Goal: Task Accomplishment & Management: Complete application form

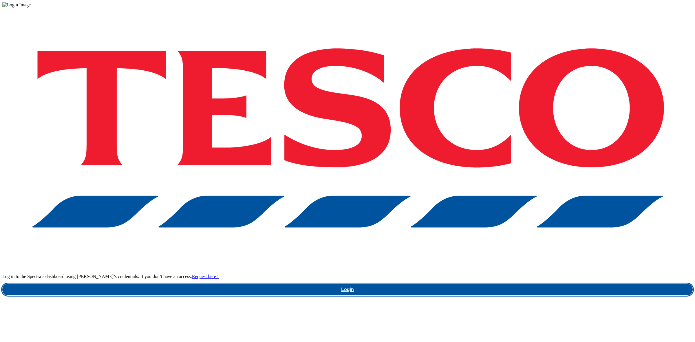
click at [499, 284] on link "Login" at bounding box center [347, 290] width 690 height 12
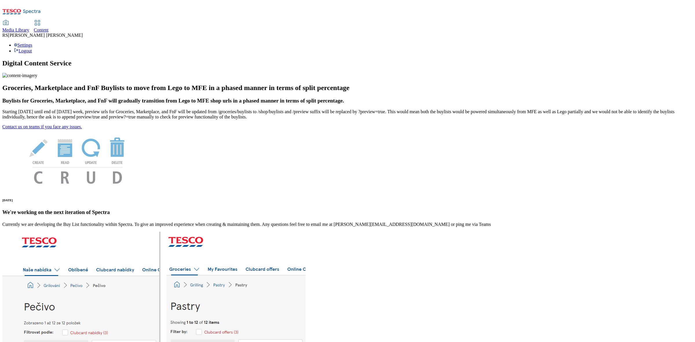
click at [49, 28] on span "Content" at bounding box center [41, 30] width 15 height 5
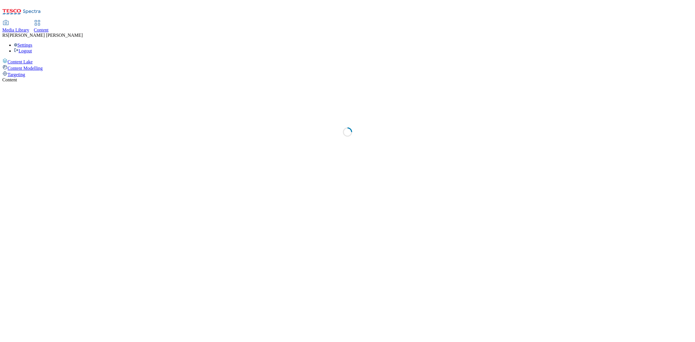
select select "ghs-uk"
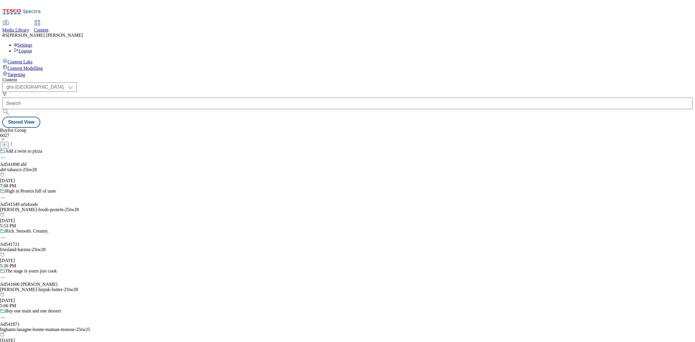
click at [232, 128] on div "Buylist Group 6027 Add a twist to pizza Ad541898 abf abf-tabasco-25tw28 Aug 21,…" at bounding box center [347, 128] width 690 height 0
click at [6, 143] on icon at bounding box center [4, 145] width 4 height 4
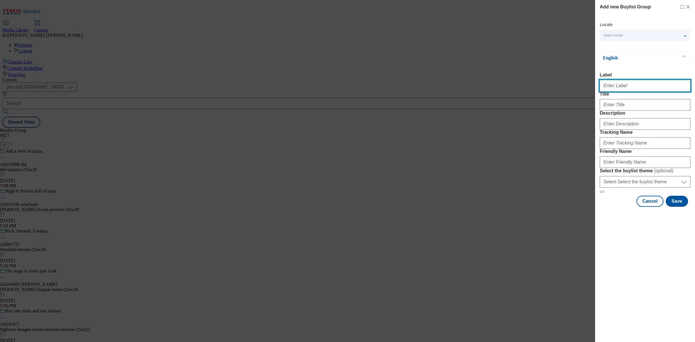
click at [618, 89] on input "Label" at bounding box center [645, 86] width 91 height 12
paste input "Ad541926"
type input "Ad541926"
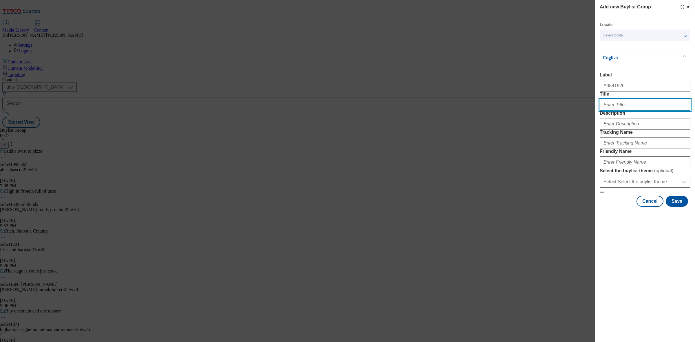
click at [618, 111] on input "Title" at bounding box center [645, 105] width 91 height 12
paste input "€3"
type input "Win a €2,500 Celeberation"
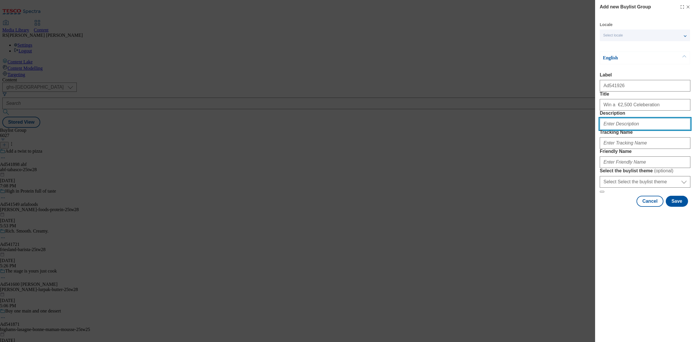
click at [637, 130] on input "Description" at bounding box center [645, 124] width 91 height 12
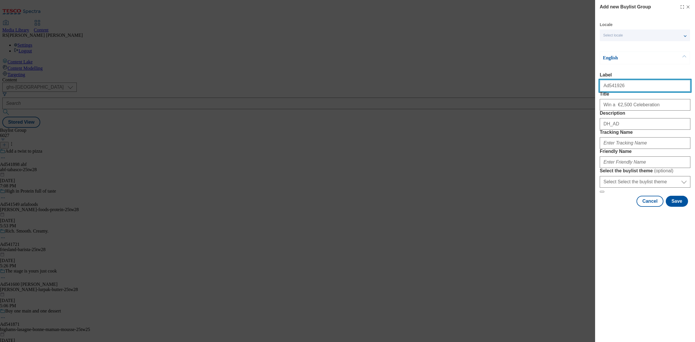
drag, startPoint x: 614, startPoint y: 90, endPoint x: 607, endPoint y: 92, distance: 7.1
click at [607, 92] on input "Ad541926" at bounding box center [645, 86] width 91 height 12
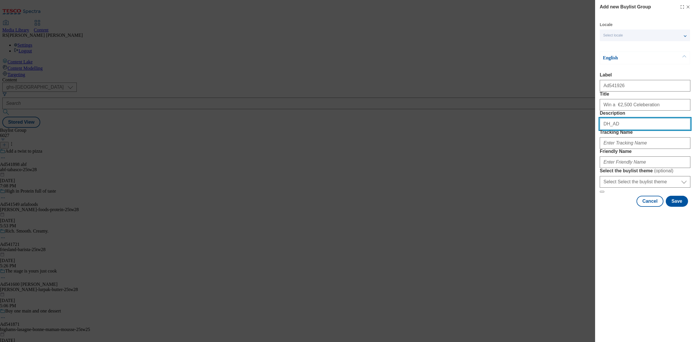
click at [622, 130] on input "DH_AD" at bounding box center [645, 124] width 91 height 12
paste input "541926"
type input "DH_AD541926"
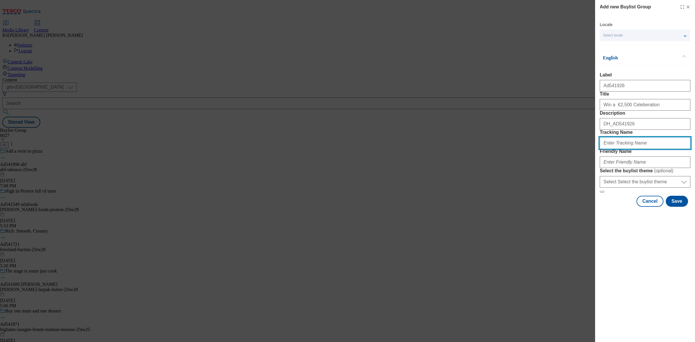
click at [624, 149] on input "Tracking Name" at bounding box center [645, 143] width 91 height 12
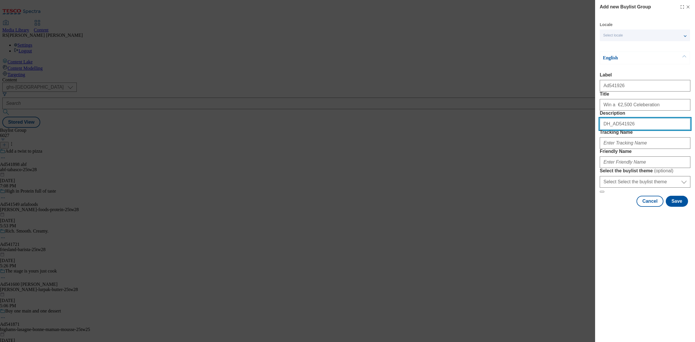
drag, startPoint x: 598, startPoint y: 142, endPoint x: 594, endPoint y: 143, distance: 4.4
click at [594, 143] on div "Add new Buylist Group Locale Select locale English Welsh English Label Ad541926…" at bounding box center [347, 171] width 695 height 342
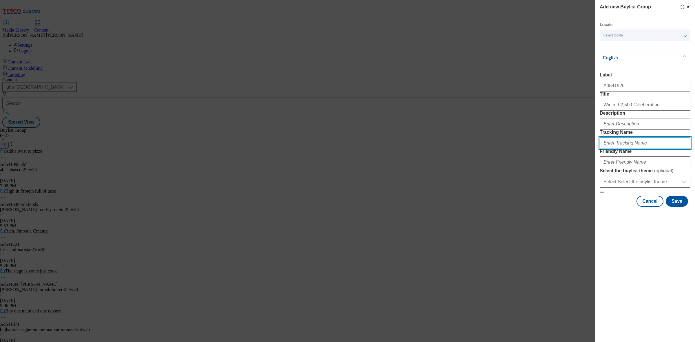
click at [631, 149] on input "Tracking Name" at bounding box center [645, 143] width 91 height 12
paste input "DH_AD541926"
type input "DH_AD541926"
click at [618, 154] on form "Label Ad541926 Title Win a €2,500 Celeberation Description Tracking Name DH_AD5…" at bounding box center [645, 132] width 91 height 120
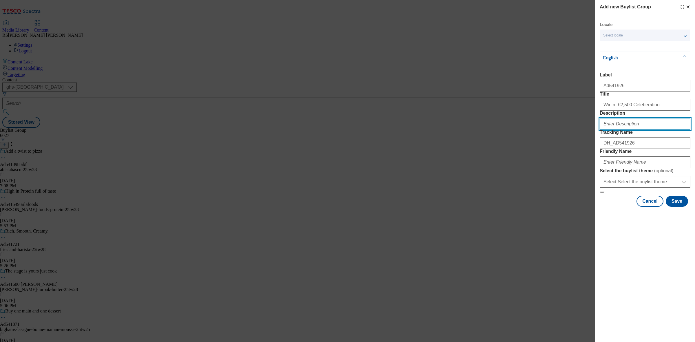
click at [625, 130] on input "Description" at bounding box center [645, 124] width 91 height 12
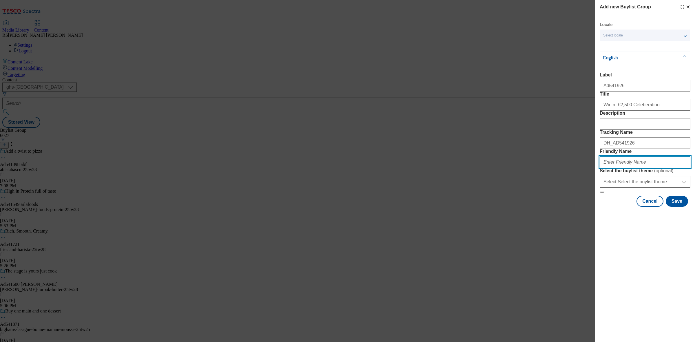
click at [624, 168] on input "Friendly Name" at bounding box center [645, 162] width 91 height 12
paste input "tirln-dairy-gold-25tw28"
type input "tirln-dairy-gold-25tw28"
click at [674, 207] on button "Save" at bounding box center [677, 201] width 22 height 11
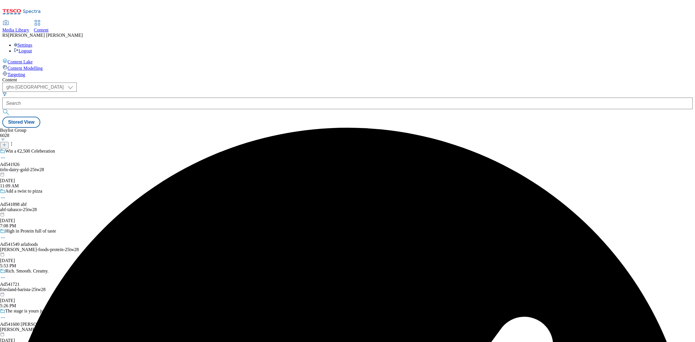
click at [96, 167] on div "tirln-dairy-gold-25tw28" at bounding box center [48, 169] width 96 height 5
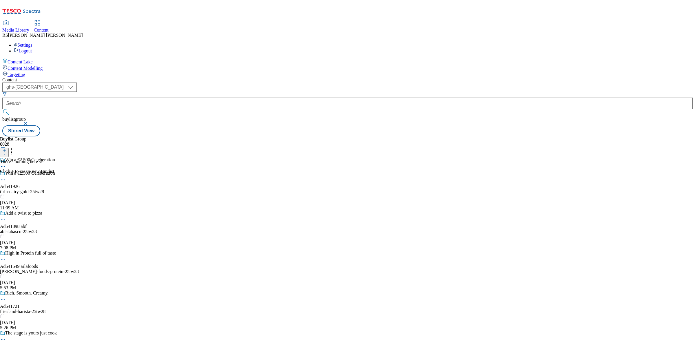
click at [6, 149] on icon at bounding box center [4, 151] width 4 height 4
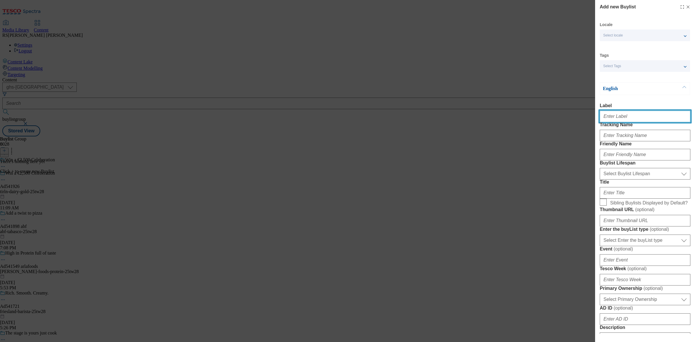
click at [640, 118] on input "Label" at bounding box center [645, 117] width 91 height 12
paste input "Ad541926"
type input "Ad541926"
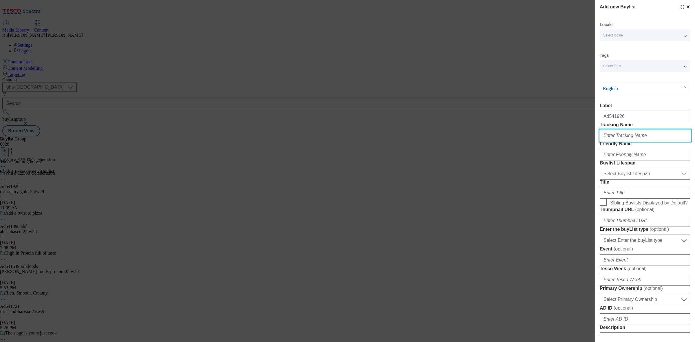
click at [615, 141] on input "Tracking Name" at bounding box center [645, 136] width 91 height 12
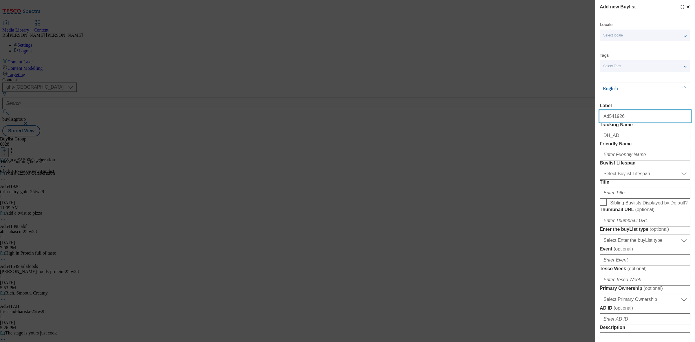
drag, startPoint x: 615, startPoint y: 123, endPoint x: 607, endPoint y: 124, distance: 8.2
click at [607, 122] on input "Ad541926" at bounding box center [645, 117] width 91 height 12
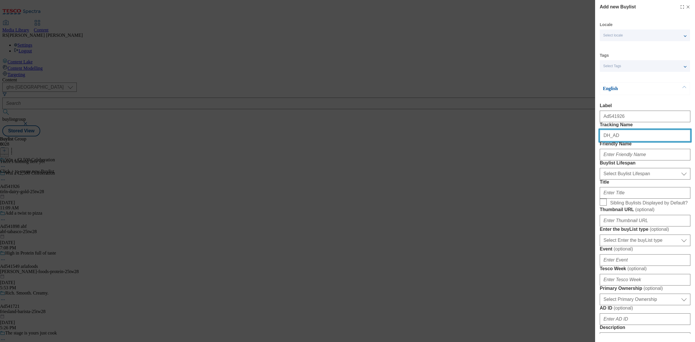
click at [624, 141] on input "DH_AD" at bounding box center [645, 136] width 91 height 12
paste input "541926"
type input "DH_AD541926"
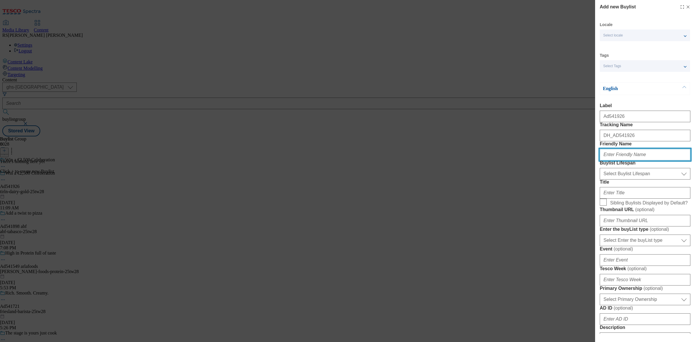
click at [622, 160] on input "Friendly Name" at bounding box center [645, 155] width 91 height 12
click at [627, 160] on input "Friendly Name" at bounding box center [645, 155] width 91 height 12
paste input "tirln"
type input "tirln"
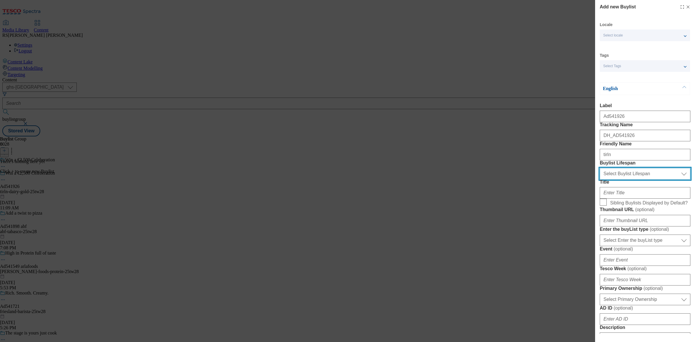
click at [623, 180] on select "Select Buylist Lifespan evergreen seasonal tactical" at bounding box center [645, 174] width 91 height 12
select select "tactical"
click at [600, 180] on select "Select Buylist Lifespan evergreen seasonal tactical" at bounding box center [645, 174] width 91 height 12
click at [626, 226] on div "Modal" at bounding box center [645, 220] width 91 height 14
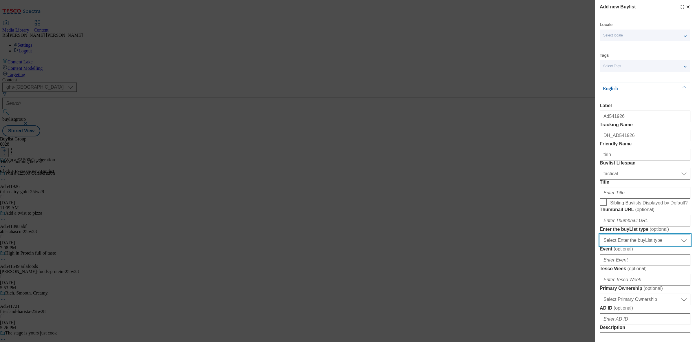
click at [642, 246] on select "Select Enter the buyList type event supplier funded long term >4 weeks supplier…" at bounding box center [645, 241] width 91 height 12
select select "supplier funded short term 1-3 weeks"
click at [600, 246] on select "Select Enter the buyList type event supplier funded long term >4 weeks supplier…" at bounding box center [645, 241] width 91 height 12
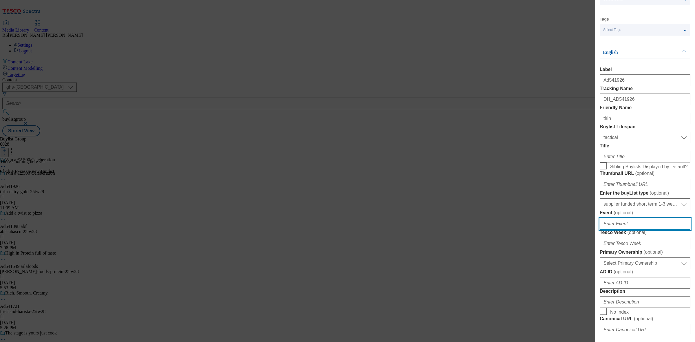
click at [626, 230] on input "Event ( optional )" at bounding box center [645, 224] width 91 height 12
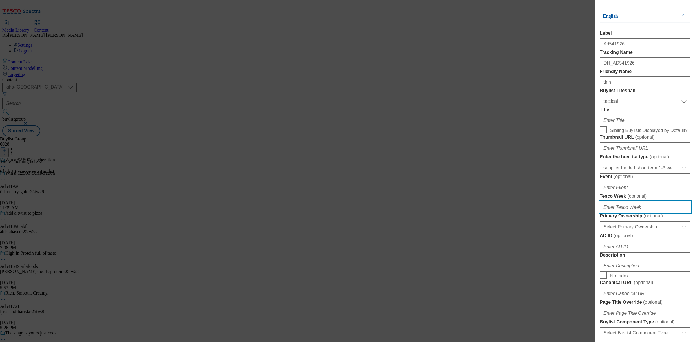
click at [625, 213] on input "Tesco Week ( optional )" at bounding box center [645, 208] width 91 height 12
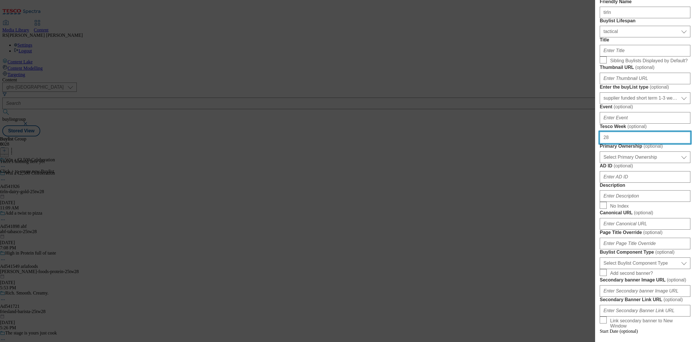
scroll to position [145, 0]
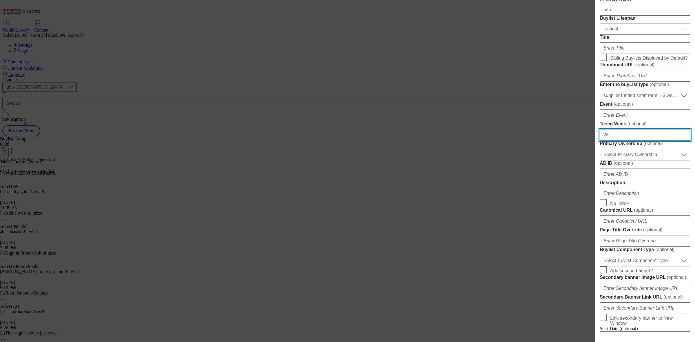
type input "28"
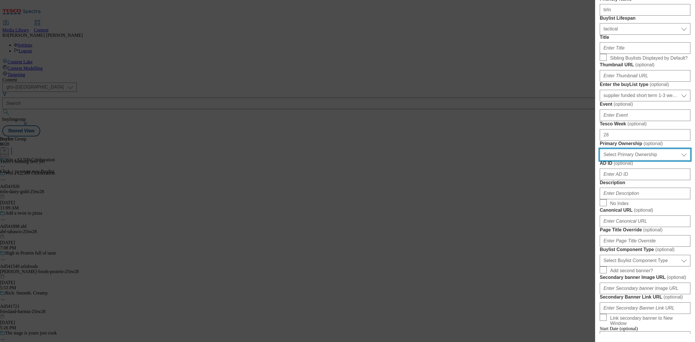
click at [651, 160] on select "Select Primary Ownership tesco dunnhumby" at bounding box center [645, 155] width 91 height 12
select select "dunnhumby"
click at [600, 160] on select "Select Primary Ownership tesco dunnhumby" at bounding box center [645, 155] width 91 height 12
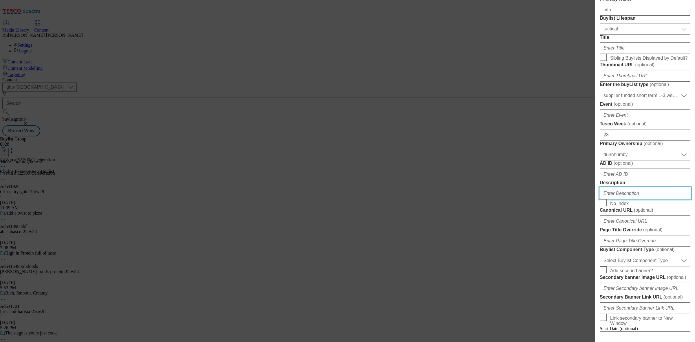
click at [632, 199] on input "Description" at bounding box center [645, 194] width 91 height 12
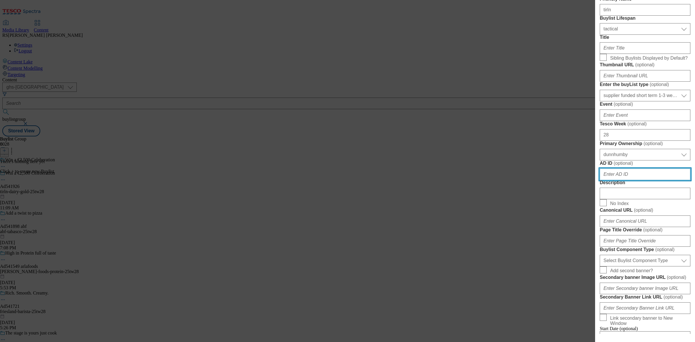
click at [623, 180] on input "AD ID ( optional )" at bounding box center [645, 175] width 91 height 12
paste input "tirln"
type input "tirln"
drag, startPoint x: 613, startPoint y: 281, endPoint x: 558, endPoint y: 280, distance: 54.7
click at [559, 281] on div "Add new Buylist Locale Select locale English Welsh Tags Select Tags fnf marketp…" at bounding box center [347, 171] width 695 height 342
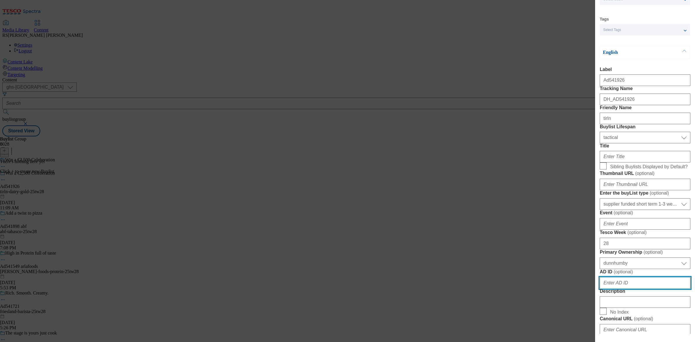
scroll to position [0, 0]
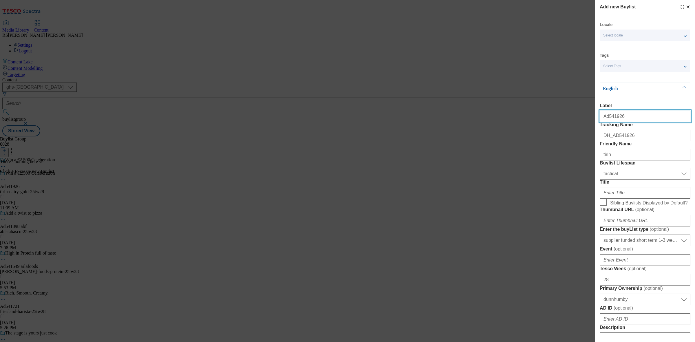
drag, startPoint x: 621, startPoint y: 115, endPoint x: 607, endPoint y: 125, distance: 16.2
click at [607, 122] on div "Ad541926" at bounding box center [645, 115] width 91 height 14
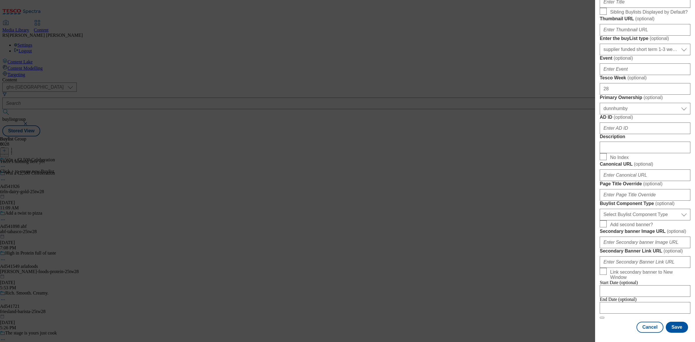
scroll to position [290, 0]
click at [646, 220] on select "Select Buylist Component Type Banner Competition Header Meal" at bounding box center [645, 215] width 91 height 12
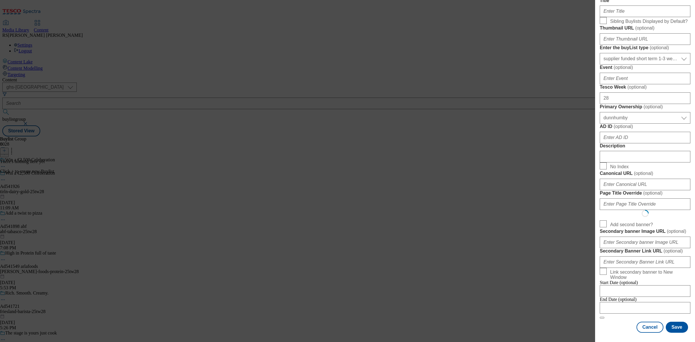
select select "Banner"
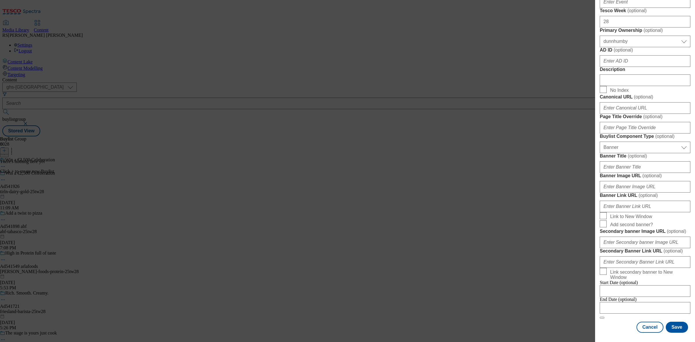
scroll to position [0, 0]
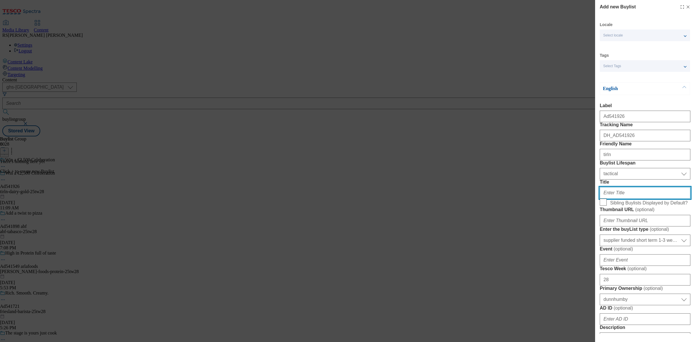
click at [631, 199] on input "Title" at bounding box center [645, 193] width 91 height 12
paste input "Pick up promotional pack to enter"
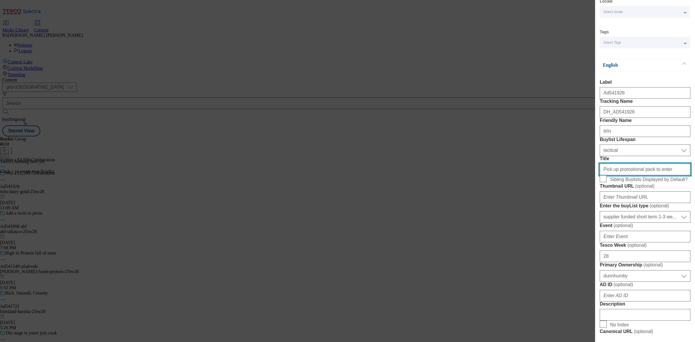
scroll to position [36, 0]
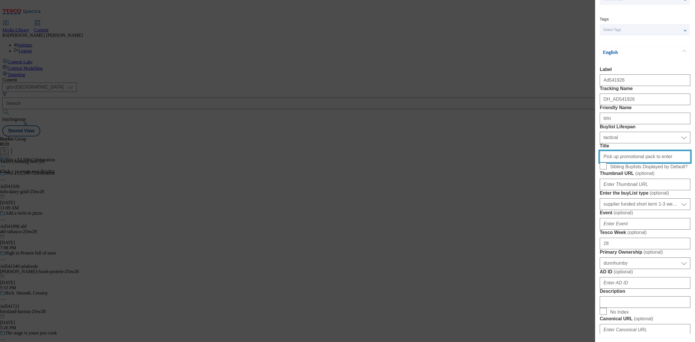
type input "Pick up promotional pack to enter"
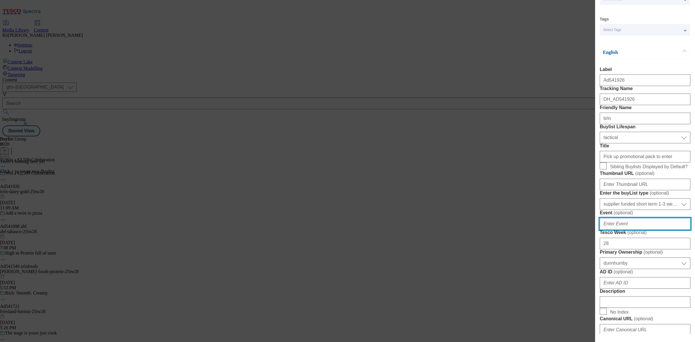
click at [648, 230] on input "Event ( optional )" at bounding box center [645, 224] width 91 height 12
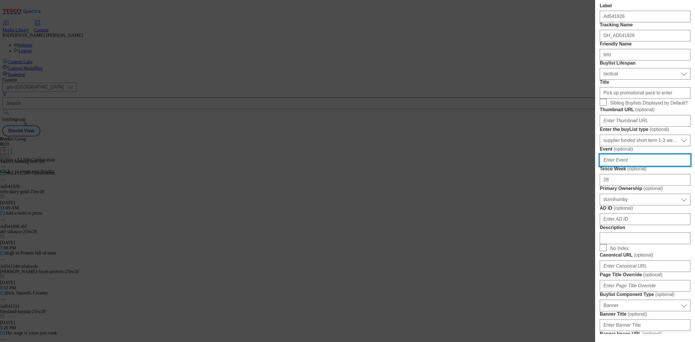
scroll to position [109, 0]
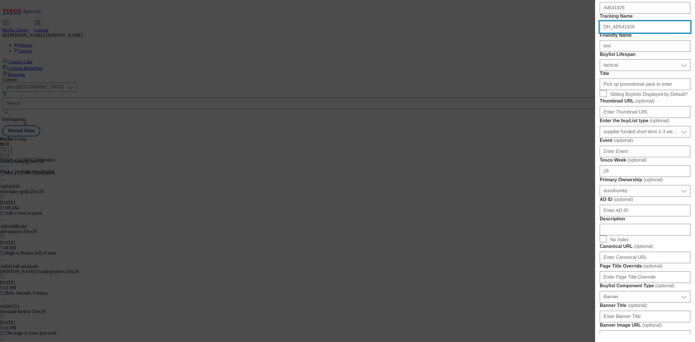
drag, startPoint x: 632, startPoint y: 38, endPoint x: 613, endPoint y: 43, distance: 19.4
click at [613, 33] on input "DH_AD541926" at bounding box center [645, 27] width 91 height 12
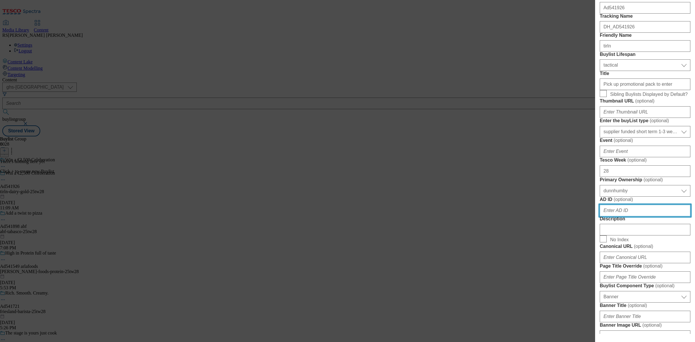
click at [634, 216] on input "AD ID ( optional )" at bounding box center [645, 211] width 91 height 12
paste input "541926"
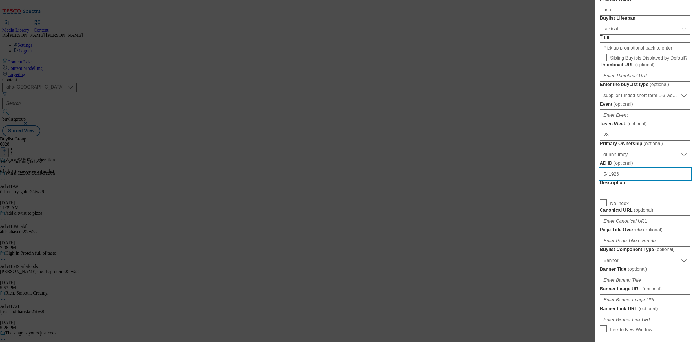
scroll to position [181, 0]
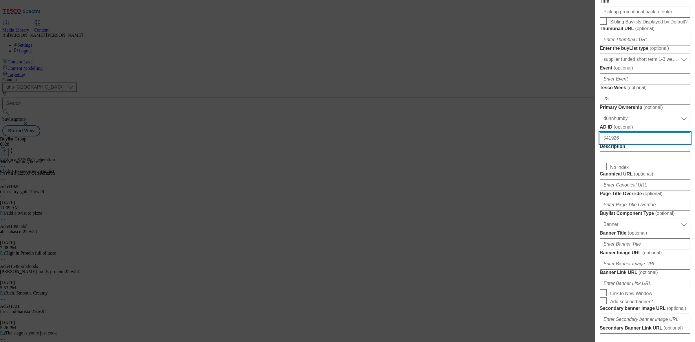
type input "541926"
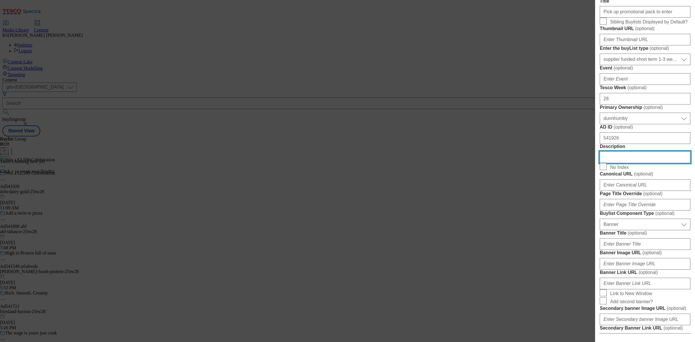
click at [632, 163] on input "Description" at bounding box center [645, 157] width 91 height 12
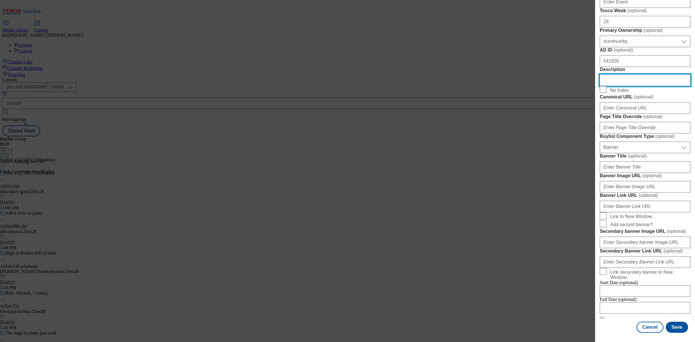
scroll to position [510, 0]
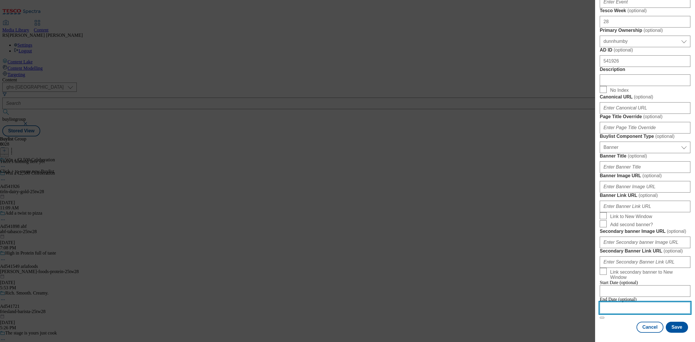
click at [638, 303] on input "Modal" at bounding box center [645, 308] width 91 height 12
select select "2025"
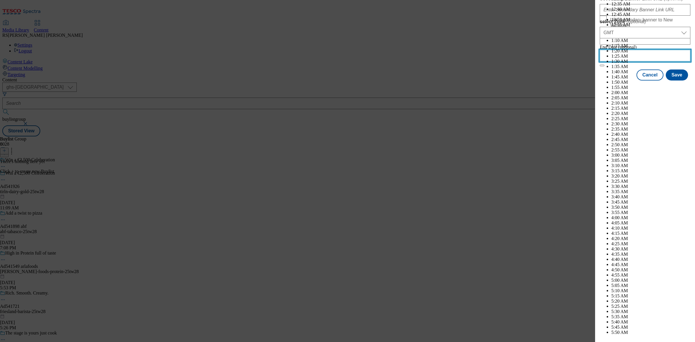
scroll to position [1440, 0]
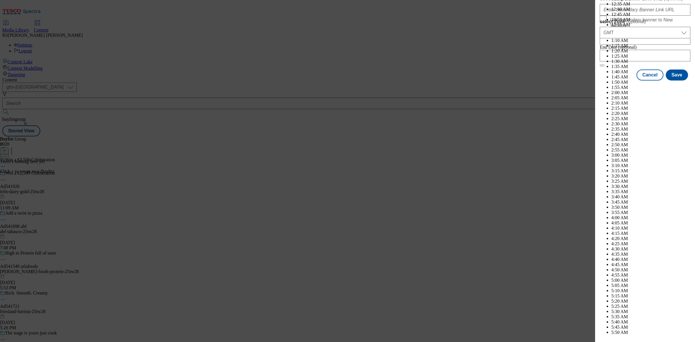
select select "December"
click at [672, 86] on button "Save" at bounding box center [677, 80] width 22 height 11
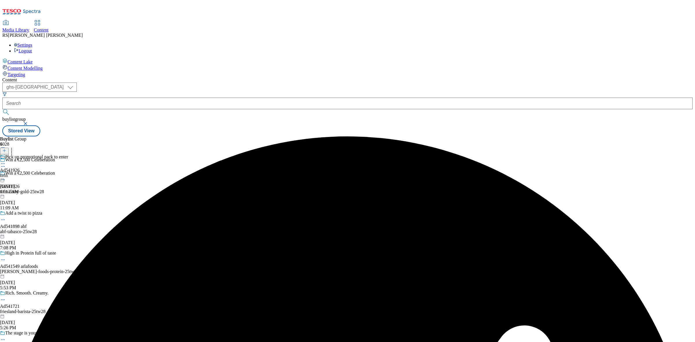
click at [68, 173] on div "tirln" at bounding box center [34, 175] width 68 height 5
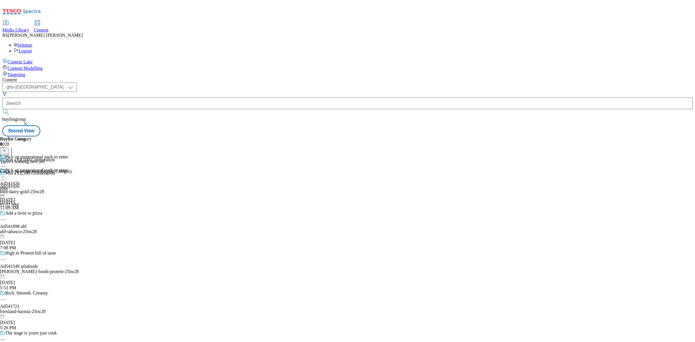
click at [4, 149] on line at bounding box center [4, 150] width 0 height 3
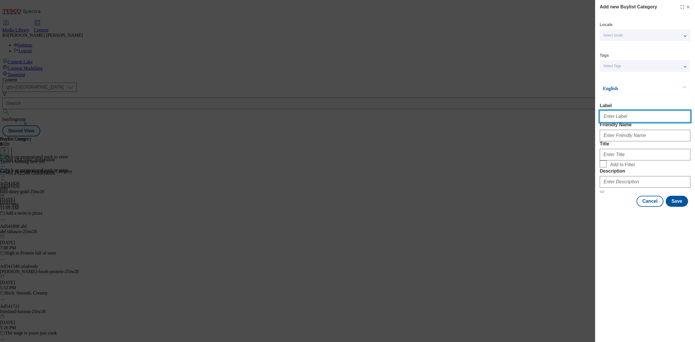
click at [620, 116] on input "Label" at bounding box center [645, 117] width 91 height 12
paste input "Ad541926"
type input "Ad541926"
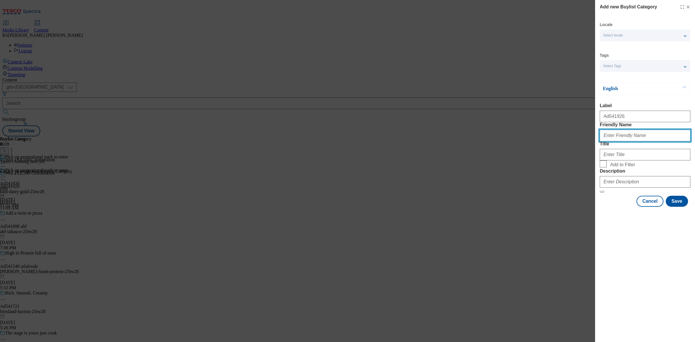
click at [631, 141] on input "Friendly Name" at bounding box center [645, 136] width 91 height 12
paste input "tirln-dairy-gold"
type input "tirln-dairy-gold"
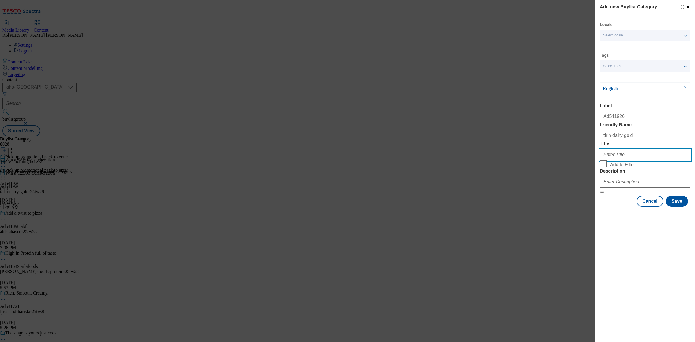
click at [632, 160] on input "Title" at bounding box center [645, 155] width 91 height 12
drag, startPoint x: 615, startPoint y: 176, endPoint x: 573, endPoint y: 176, distance: 42.0
click at [573, 176] on div "Add new Buylist Category Locale Select locale English Welsh Tags Select Tags fn…" at bounding box center [347, 171] width 695 height 342
paste input "Tirln"
type input "Tirln"
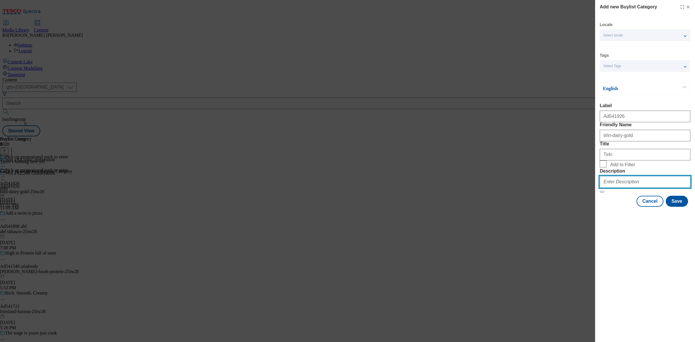
click at [635, 188] on input "Description" at bounding box center [645, 182] width 91 height 12
click at [678, 207] on button "Save" at bounding box center [677, 201] width 22 height 11
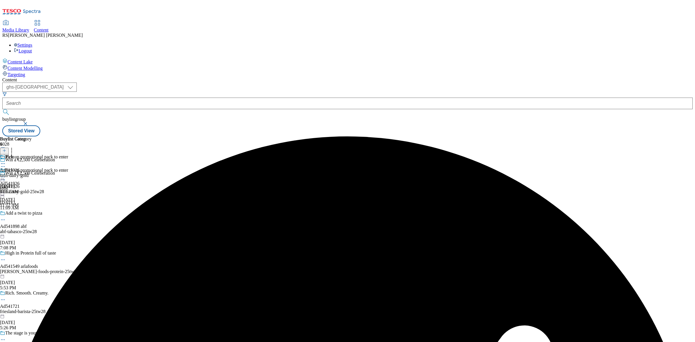
click at [32, 173] on div "tirln-dairy-gold" at bounding box center [16, 175] width 32 height 5
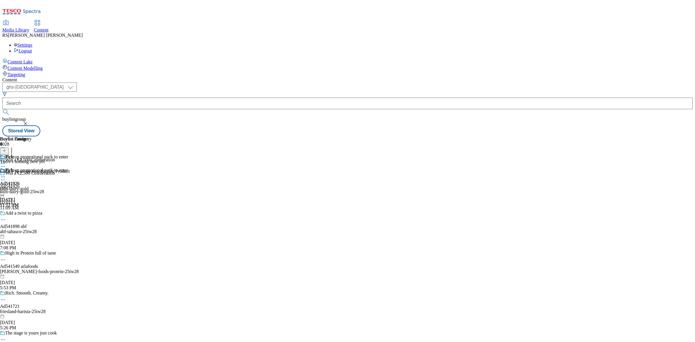
click at [6, 149] on icon at bounding box center [4, 151] width 4 height 4
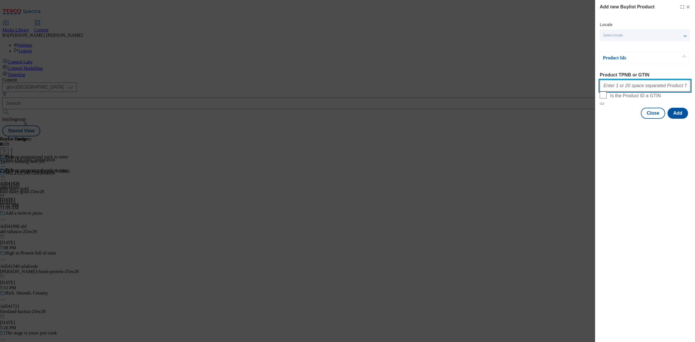
click at [630, 90] on input "Product TPNB or GTIN" at bounding box center [645, 86] width 91 height 12
paste input "55238977, 55238977, 55238977"
type input "55238977, 55238977, 55238977"
click at [679, 119] on button "Add" at bounding box center [678, 113] width 21 height 11
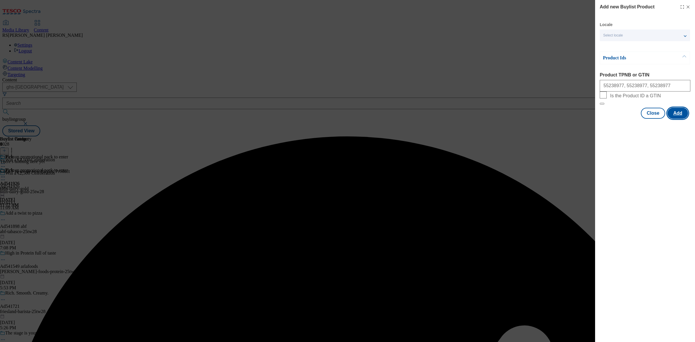
click at [681, 119] on button "Add" at bounding box center [678, 113] width 21 height 11
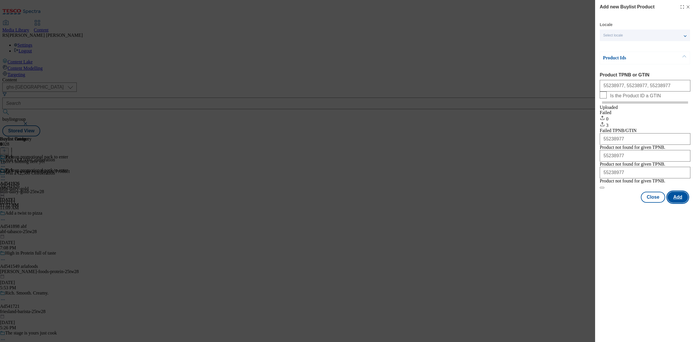
click at [678, 203] on button "Add" at bounding box center [678, 197] width 21 height 11
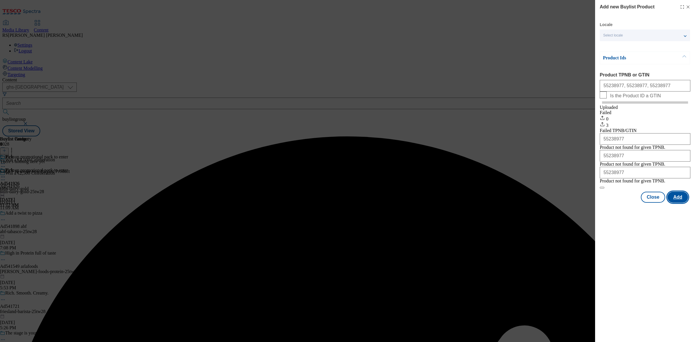
click at [687, 203] on button "Add" at bounding box center [678, 197] width 21 height 11
click at [678, 203] on button "Add" at bounding box center [678, 197] width 21 height 11
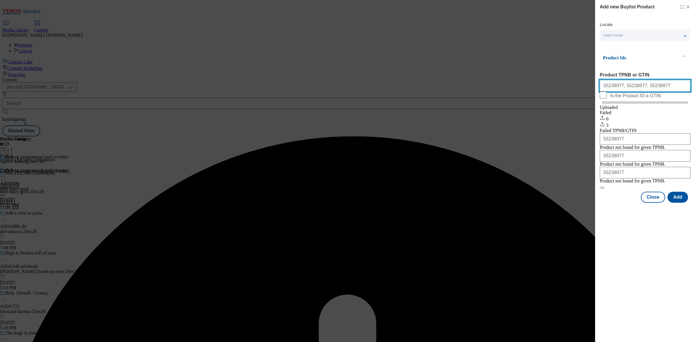
drag, startPoint x: 650, startPoint y: 87, endPoint x: 577, endPoint y: 87, distance: 73.9
click at [577, 87] on div "Add new Buylist Product Locale Select locale English Welsh Product Ids Product …" at bounding box center [347, 171] width 695 height 342
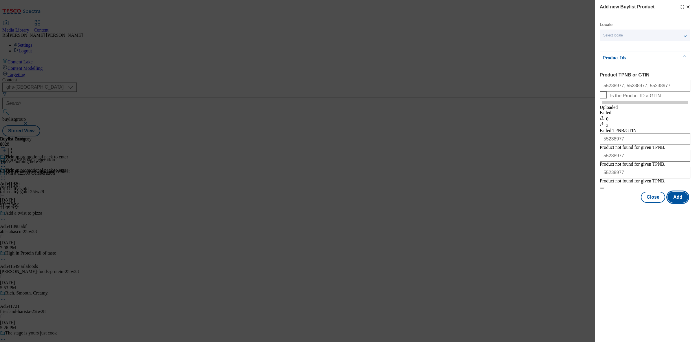
click at [684, 203] on button "Add" at bounding box center [678, 197] width 21 height 11
click at [646, 203] on button "Close" at bounding box center [653, 197] width 24 height 11
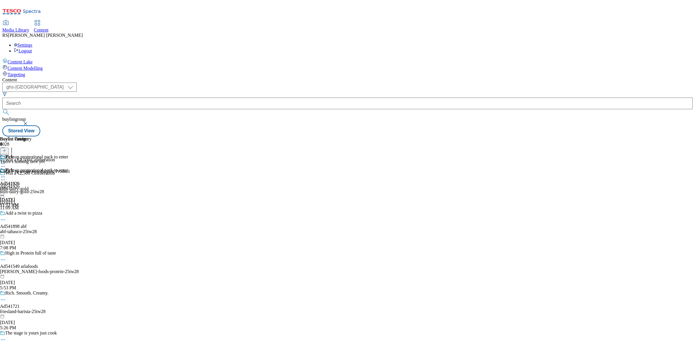
click at [9, 148] on button at bounding box center [4, 151] width 9 height 7
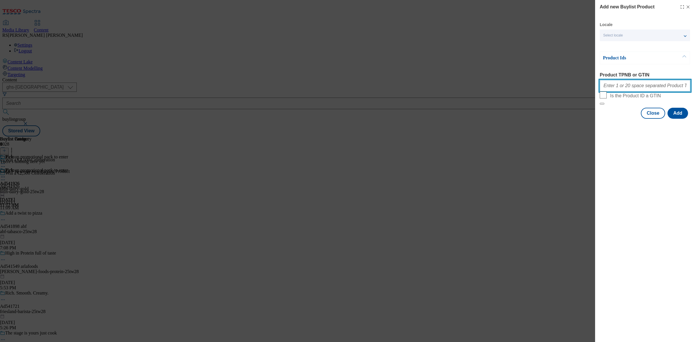
click at [623, 92] on input "Product TPNB or GTIN" at bounding box center [645, 86] width 91 height 12
paste input "55238977, 55238977, 55238977"
type input "55238977, 55238977, 55238977"
click at [680, 119] on button "Add" at bounding box center [678, 113] width 21 height 11
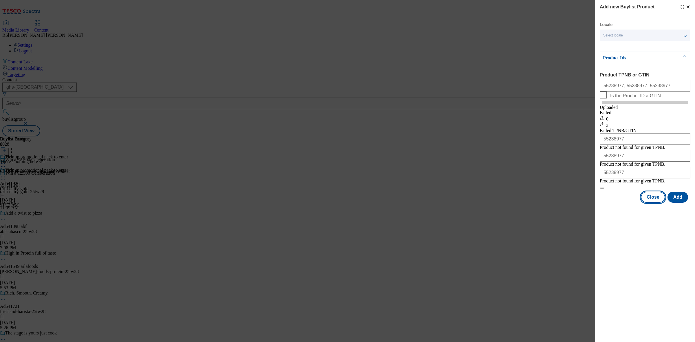
click at [652, 203] on button "Close" at bounding box center [653, 197] width 24 height 11
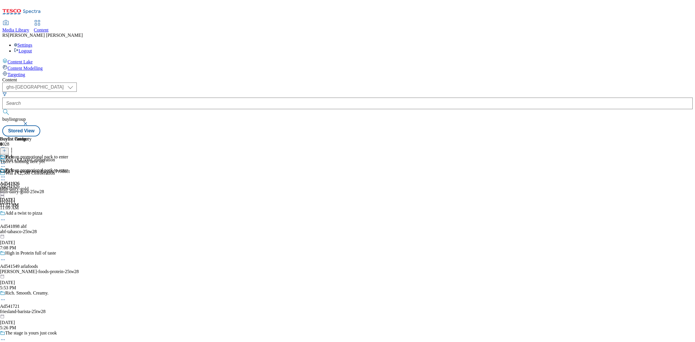
click at [9, 148] on button at bounding box center [4, 151] width 9 height 7
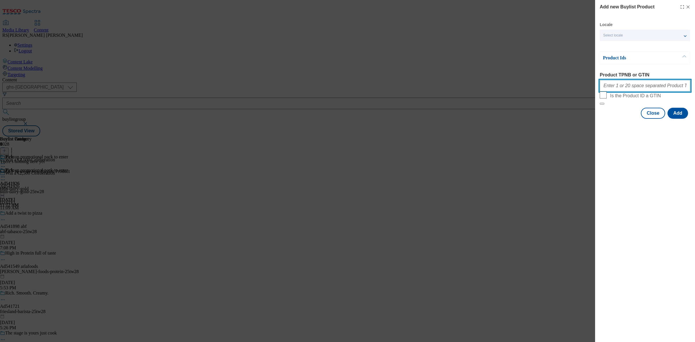
click at [632, 91] on input "Product TPNB or GTIN" at bounding box center [645, 86] width 91 height 12
paste input "55238977, 55238977, 55238977"
type input "55238977, 55238977, 55238977"
click at [683, 119] on button "Add" at bounding box center [678, 113] width 21 height 11
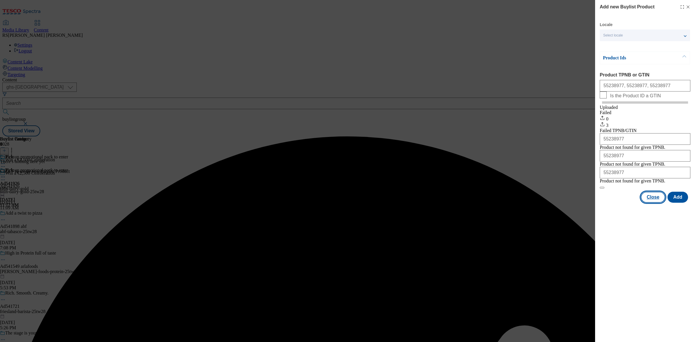
click at [654, 203] on button "Close" at bounding box center [653, 197] width 24 height 11
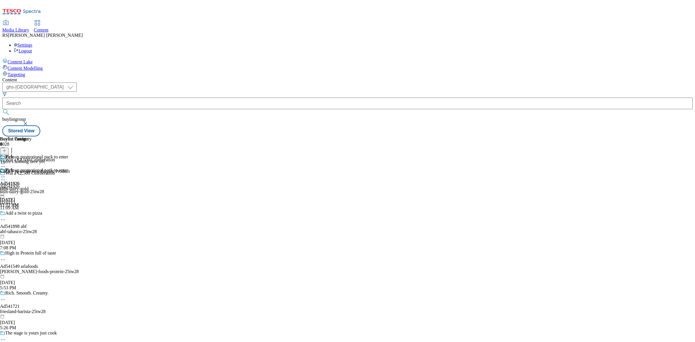
click at [577, 136] on div "Buylist Group 6028 Win a €2,500 Celeberation Win a €2,500 Celeberation Ad541926…" at bounding box center [347, 136] width 690 height 0
click at [14, 147] on icon at bounding box center [12, 150] width 6 height 6
click at [70, 159] on div "There's nothing here yet Click + to create new Buylist Product" at bounding box center [35, 166] width 70 height 15
click at [32, 168] on div "Tirln Ad541926 tirln-dairy-gold Aug 22, 2025 11:12 AM" at bounding box center [16, 188] width 32 height 40
click at [32, 186] on div "tirln-dairy-gold" at bounding box center [16, 188] width 32 height 5
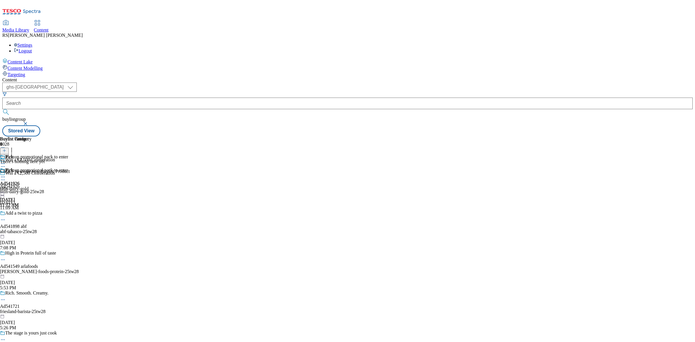
click at [32, 186] on div "tirln-dairy-gold" at bounding box center [16, 188] width 32 height 5
click at [32, 168] on div "Tirln Ad541926 tirln-dairy-gold Aug 22, 2025 11:12 AM" at bounding box center [16, 188] width 32 height 40
click at [6, 174] on icon at bounding box center [3, 177] width 6 height 6
click at [34, 212] on button "Preview" at bounding box center [23, 215] width 22 height 7
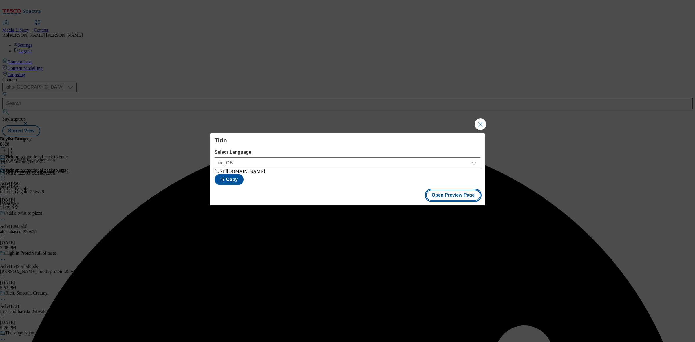
click at [462, 199] on button "Open Preview Page" at bounding box center [453, 195] width 55 height 11
click at [481, 125] on button "Close Modal" at bounding box center [481, 124] width 12 height 12
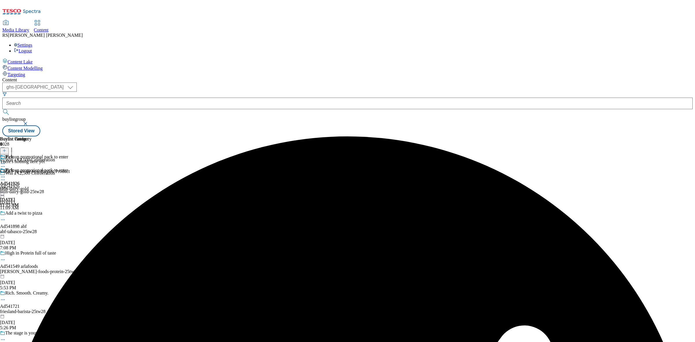
click at [6, 149] on icon at bounding box center [4, 151] width 4 height 4
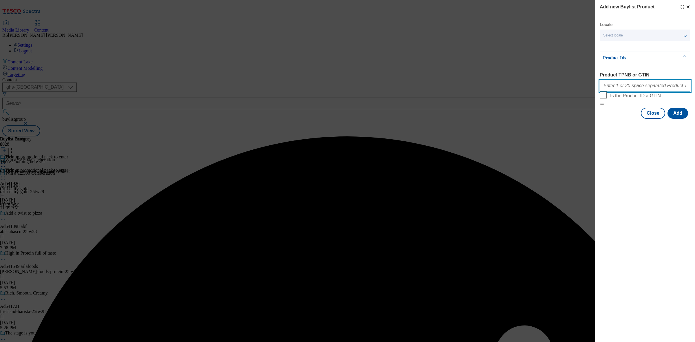
click at [629, 87] on input "Product TPNB or GTIN" at bounding box center [645, 86] width 91 height 12
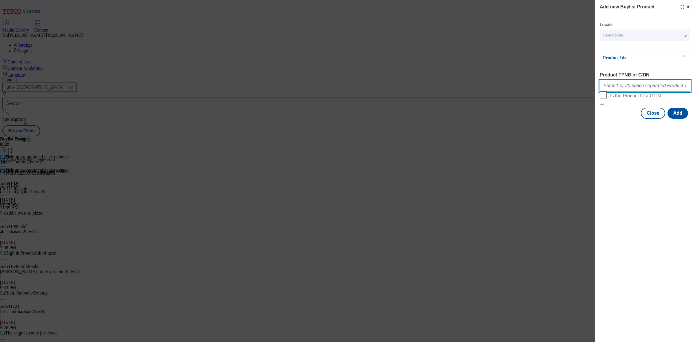
paste input "55238977, 55238977, 55238977"
type input "55238977, 55238977, 55238977"
click at [679, 119] on button "Add" at bounding box center [678, 113] width 21 height 11
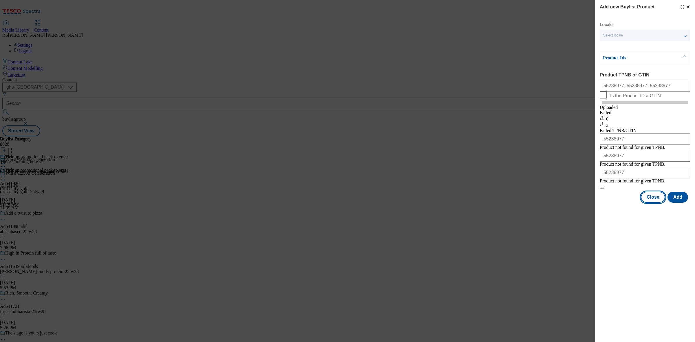
click at [646, 203] on button "Close" at bounding box center [653, 197] width 24 height 11
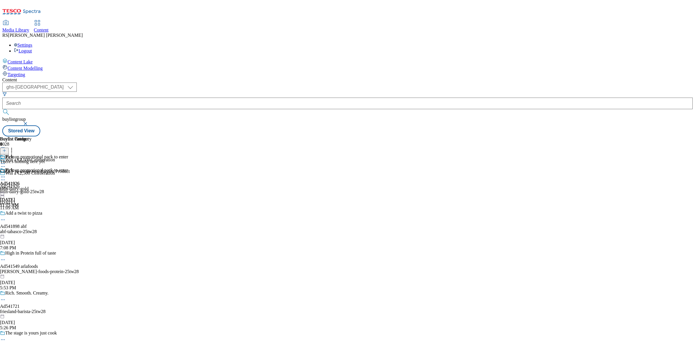
click at [553, 136] on div "Buylist Group 6028 Win a €2,500 Celeberation Win a €2,500 Celeberation Ad541926…" at bounding box center [347, 136] width 690 height 0
click at [32, 186] on div "tirln-dairy-gold" at bounding box center [16, 188] width 32 height 5
drag, startPoint x: 374, startPoint y: 108, endPoint x: 368, endPoint y: 106, distance: 6.0
click at [32, 186] on div "tirln-dairy-gold" at bounding box center [16, 188] width 32 height 5
click at [6, 174] on icon at bounding box center [3, 177] width 6 height 6
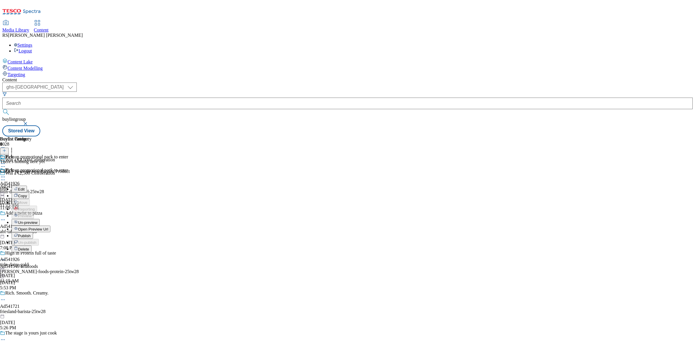
click at [68, 186] on div "tirln" at bounding box center [34, 188] width 68 height 5
drag, startPoint x: 259, startPoint y: 105, endPoint x: 244, endPoint y: 99, distance: 15.5
click at [68, 168] on div "Pick up promotional pack to enter Ad541926 tirln Aug 22, 2025 11:15 AM" at bounding box center [34, 188] width 68 height 40
click at [2, 177] on circle at bounding box center [1, 177] width 1 height 1
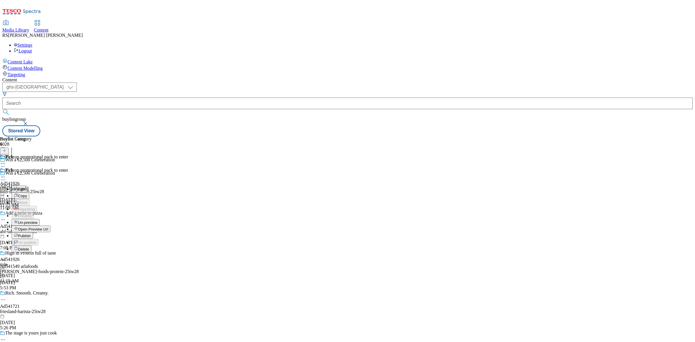
click at [48, 227] on span "Open Preview Url" at bounding box center [33, 229] width 30 height 4
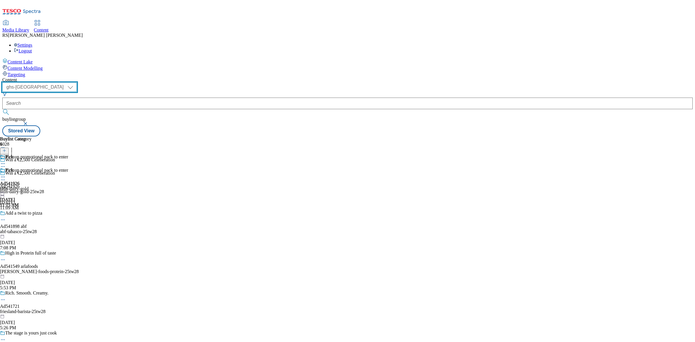
click at [77, 83] on select "ghs-roi ghs-uk" at bounding box center [39, 87] width 74 height 9
click at [468, 136] on div "Content ( optional ) ghs-roi ghs-uk ghs-uk buylistgroup Stored View Buylist Gro…" at bounding box center [347, 106] width 690 height 59
click at [6, 177] on icon at bounding box center [3, 180] width 6 height 6
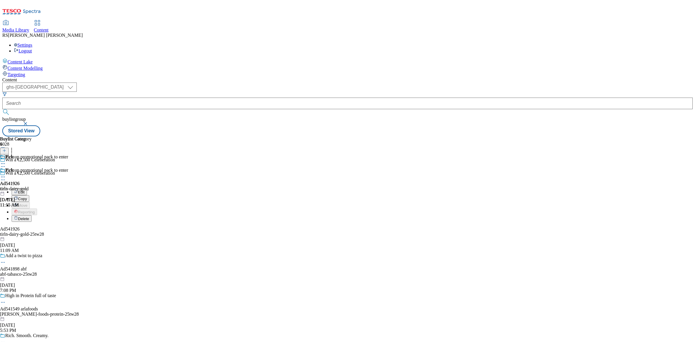
click at [29, 217] on span "Delete" at bounding box center [23, 219] width 11 height 4
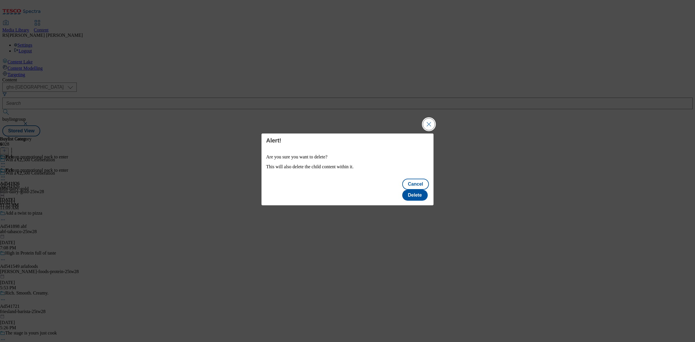
click at [431, 129] on button "Close Modal" at bounding box center [429, 124] width 12 height 12
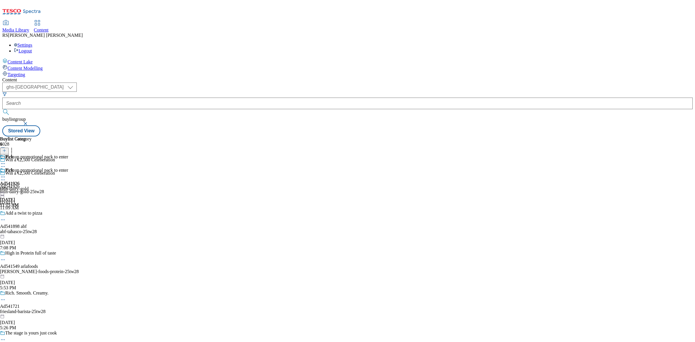
click at [6, 177] on icon at bounding box center [3, 180] width 6 height 6
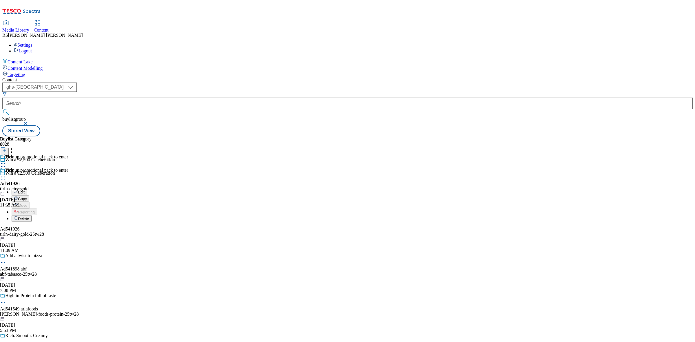
click at [29, 217] on span "Delete" at bounding box center [23, 219] width 11 height 4
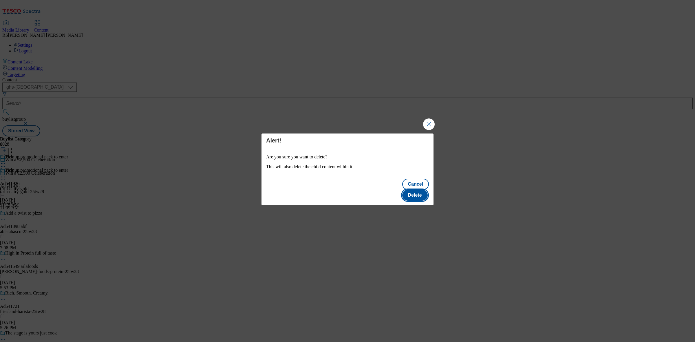
click at [419, 190] on button "Delete" at bounding box center [414, 195] width 25 height 11
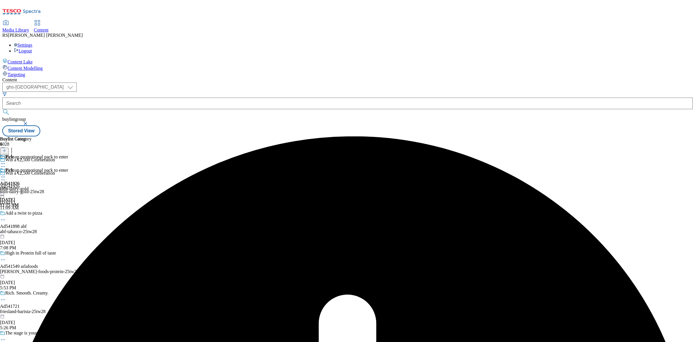
click at [6, 174] on icon at bounding box center [3, 177] width 6 height 6
click at [29, 247] on span "Delete" at bounding box center [23, 249] width 11 height 4
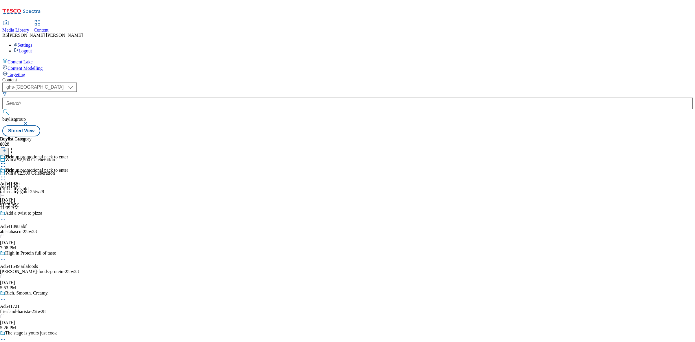
click at [6, 174] on icon at bounding box center [3, 177] width 6 height 6
click at [29, 247] on span "Delete" at bounding box center [23, 249] width 11 height 4
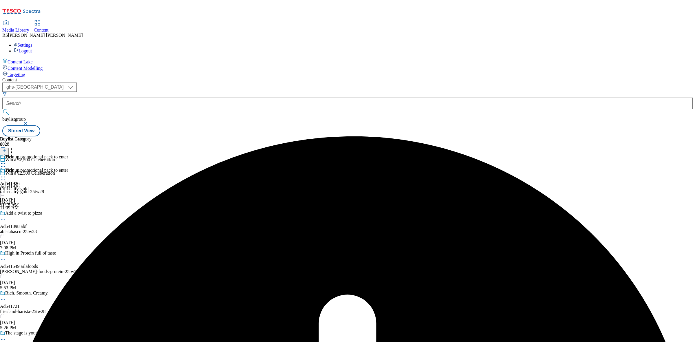
click at [6, 174] on icon at bounding box center [3, 177] width 6 height 6
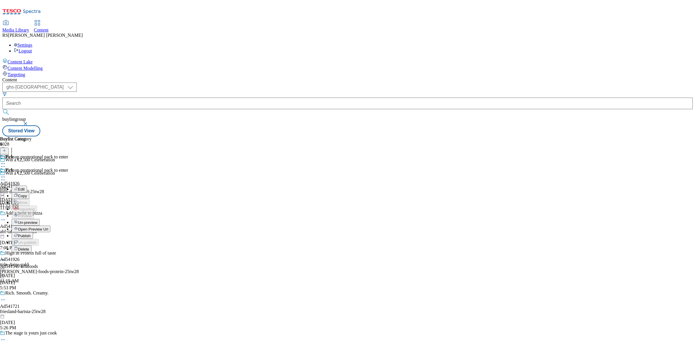
click at [40, 219] on button "Un-preview" at bounding box center [26, 222] width 28 height 7
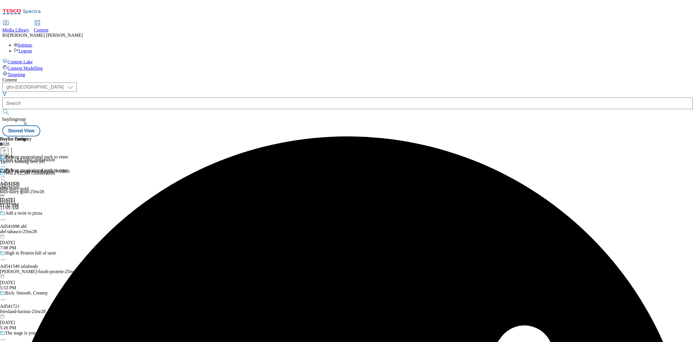
click at [6, 174] on icon at bounding box center [3, 177] width 6 height 6
click at [29, 240] on span "Delete" at bounding box center [23, 242] width 11 height 4
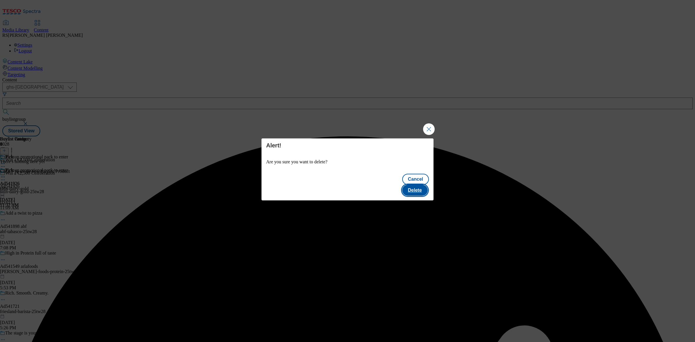
click at [418, 185] on button "Delete" at bounding box center [414, 190] width 25 height 11
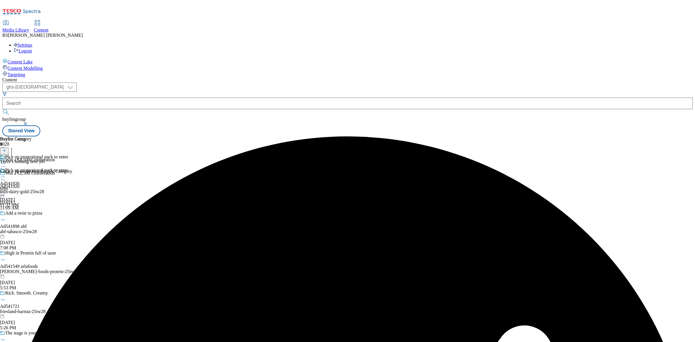
click at [600, 136] on div "Buylist Group 6028 Win a €2,500 Celeberation Win a €2,500 Celeberation Ad541926…" at bounding box center [347, 136] width 690 height 0
click at [6, 174] on icon at bounding box center [3, 177] width 6 height 6
click at [29, 240] on span "Delete" at bounding box center [23, 242] width 11 height 4
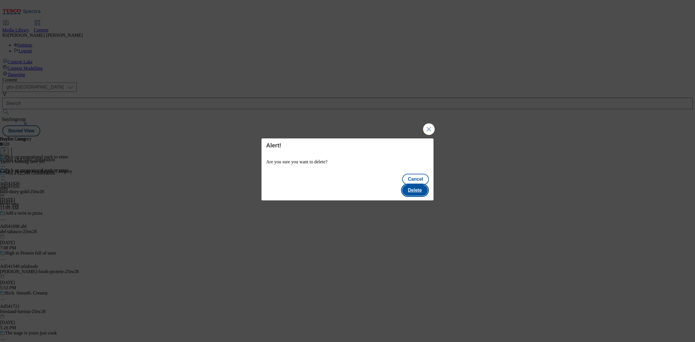
click at [419, 187] on button "Delete" at bounding box center [414, 190] width 25 height 11
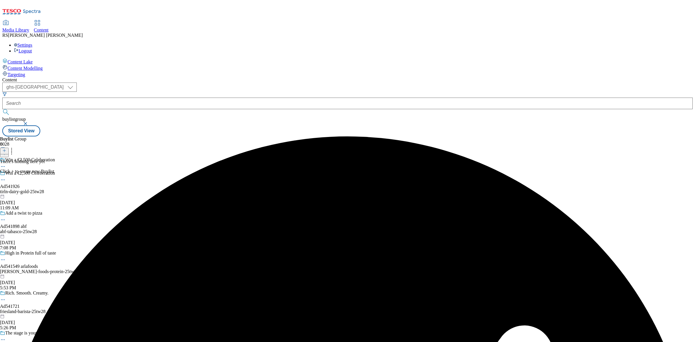
click at [6, 177] on icon at bounding box center [3, 180] width 6 height 6
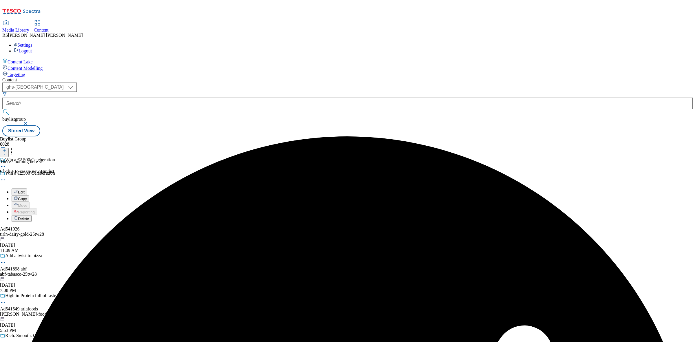
click at [29, 217] on span "Delete" at bounding box center [23, 219] width 11 height 4
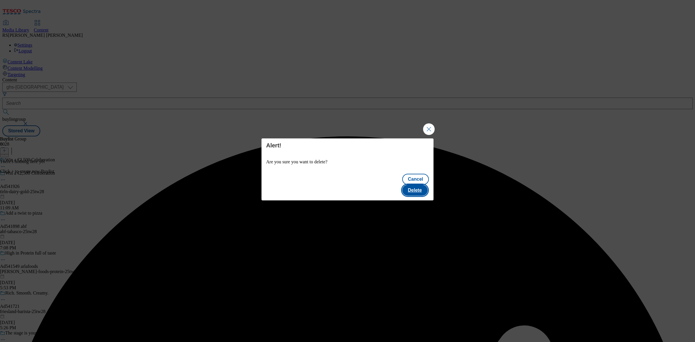
click at [419, 188] on button "Delete" at bounding box center [414, 190] width 25 height 11
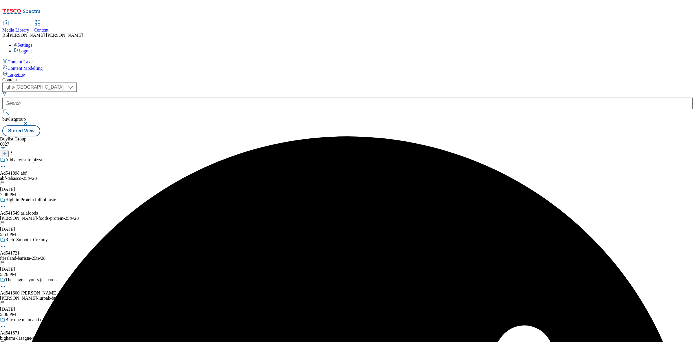
click at [516, 136] on div "Buylist Group 6027 Add a twist to pizza Ad541898 abf abf-tabasco-25tw28 Aug 21,…" at bounding box center [347, 136] width 690 height 0
click at [427, 136] on div "Content ( optional ) ghs-roi ghs-uk ghs-uk buylistgroup Stored View Buylist Gro…" at bounding box center [347, 106] width 690 height 59
